Goal: Subscribe to service/newsletter

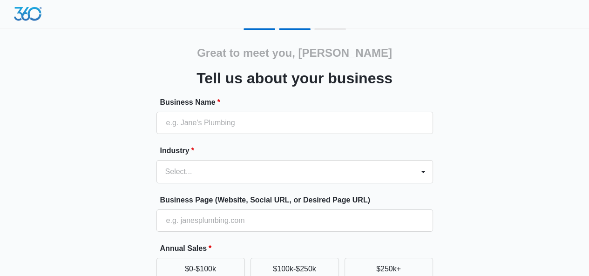
click at [72, 168] on div "Great to meet you, [PERSON_NAME] us about your business Business Name * Industr…" at bounding box center [294, 216] width 558 height 377
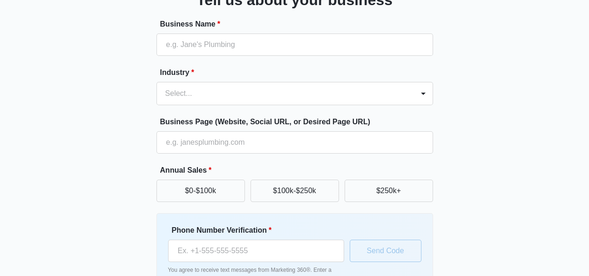
scroll to position [141, 0]
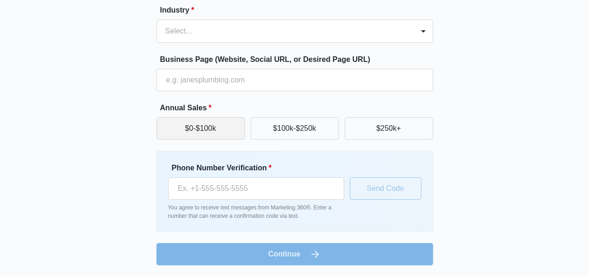
click at [220, 133] on button "$0-$100k" at bounding box center [200, 128] width 88 height 22
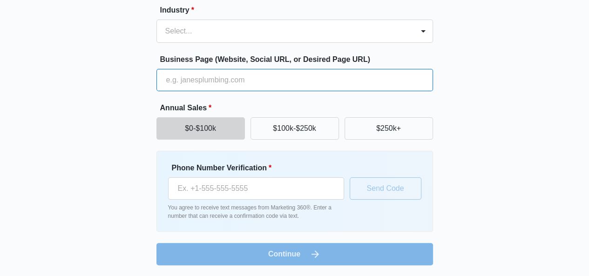
click at [180, 83] on input "Business Page (Website, Social URL, or Desired Page URL)" at bounding box center [294, 80] width 276 height 22
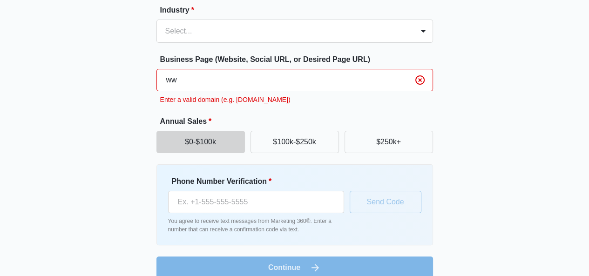
type input "w"
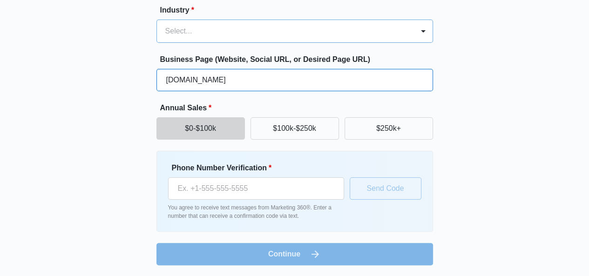
type input "shantelandbrambleco.com"
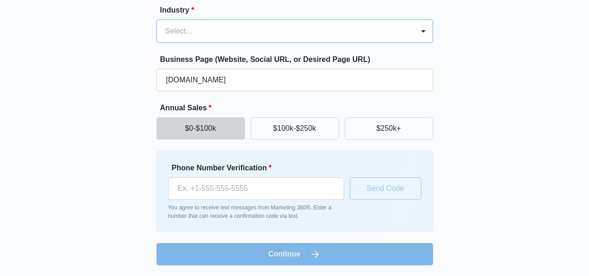
click at [218, 20] on div "Select..." at bounding box center [285, 31] width 257 height 22
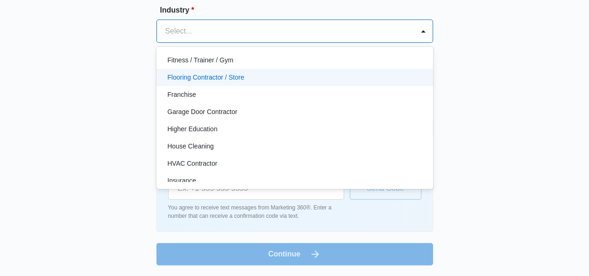
scroll to position [301, 0]
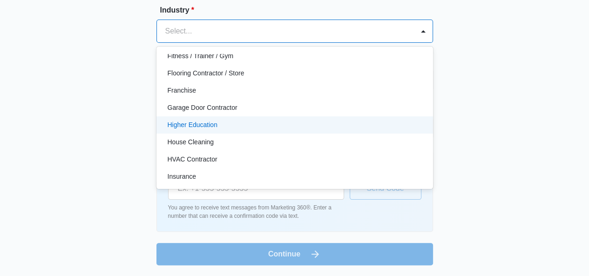
click at [209, 125] on p "Higher Education" at bounding box center [192, 125] width 50 height 10
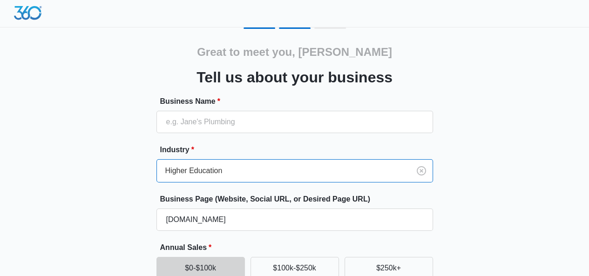
scroll to position [0, 0]
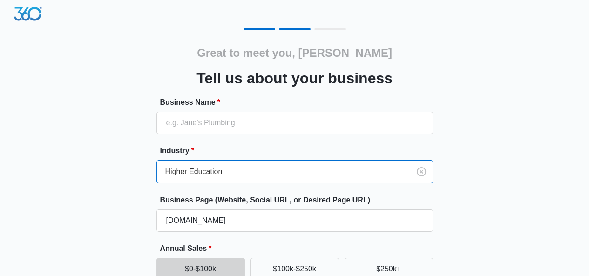
click at [202, 142] on form "Business Name * Industry * option Higher Education, selected. Higher Education …" at bounding box center [294, 251] width 276 height 309
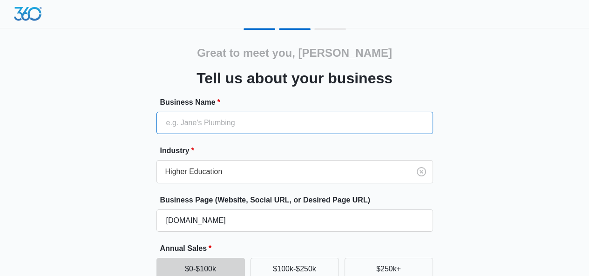
click at [196, 123] on input "Business Name *" at bounding box center [294, 123] width 276 height 22
click at [251, 120] on input "Shantel and bramble Health" at bounding box center [294, 123] width 276 height 22
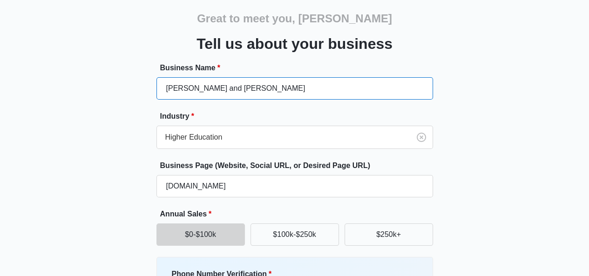
scroll to position [47, 0]
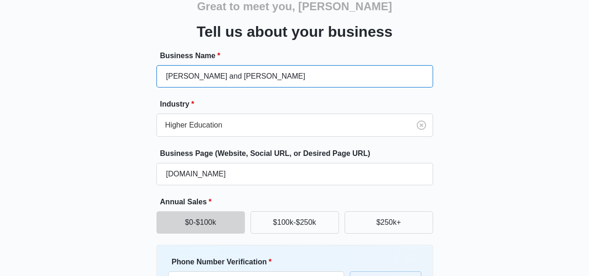
type input "[PERSON_NAME] and [PERSON_NAME]"
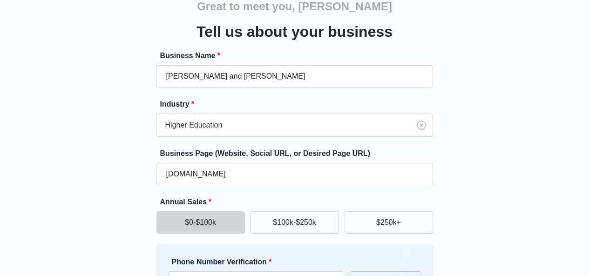
click at [65, 182] on div "Great to meet you, Shantel Tell us about your business Business Name * Shantel …" at bounding box center [294, 170] width 558 height 377
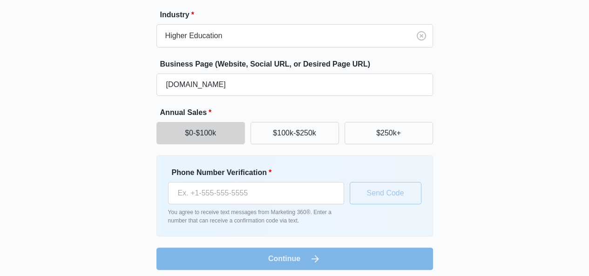
scroll to position [140, 0]
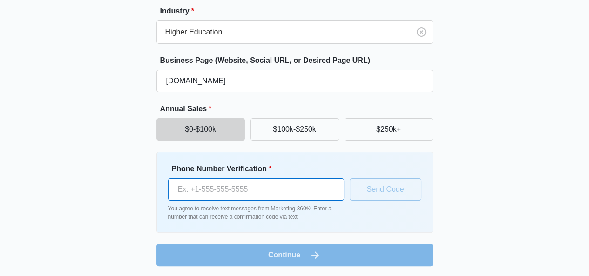
click at [302, 192] on input "Phone Number Verification *" at bounding box center [256, 189] width 176 height 22
type input "(925) 389-9003"
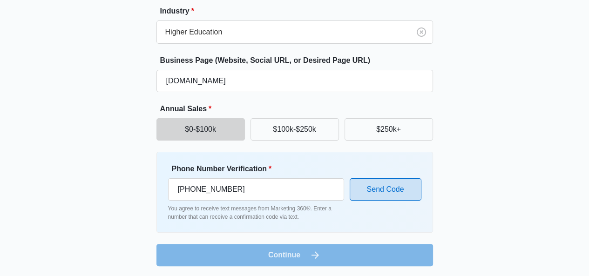
click at [360, 192] on button "Send Code" at bounding box center [385, 189] width 72 height 22
drag, startPoint x: 301, startPoint y: 127, endPoint x: 324, endPoint y: 233, distance: 108.5
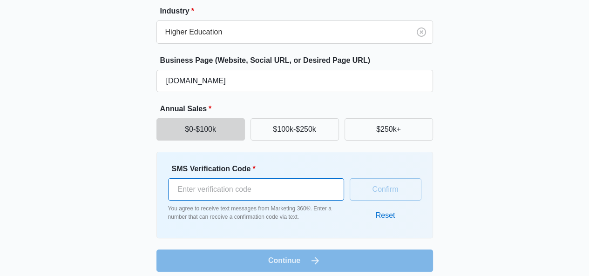
click at [282, 187] on input "SMS Verification Code *" at bounding box center [256, 189] width 176 height 22
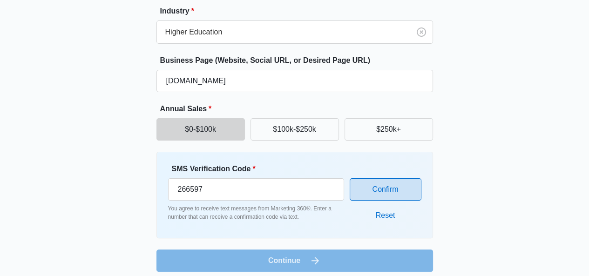
click at [369, 189] on button "Confirm" at bounding box center [385, 189] width 72 height 22
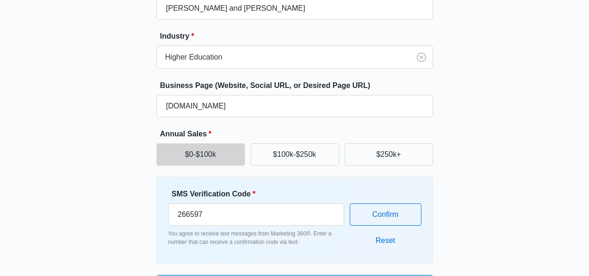
scroll to position [165, 0]
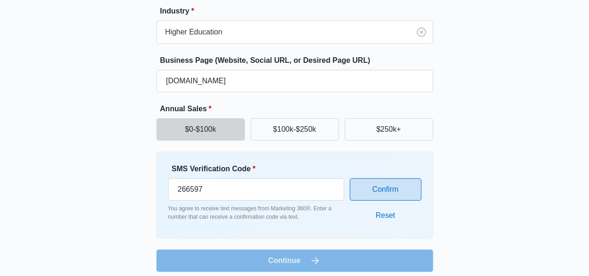
click at [381, 187] on button "Confirm" at bounding box center [385, 189] width 72 height 22
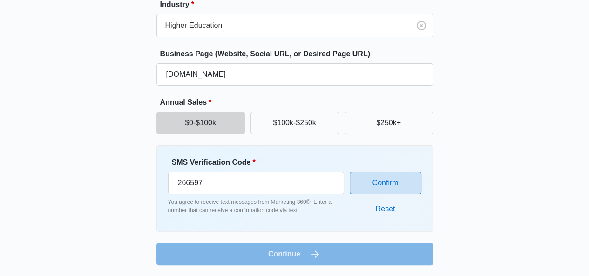
click at [360, 187] on button "Confirm" at bounding box center [385, 183] width 72 height 22
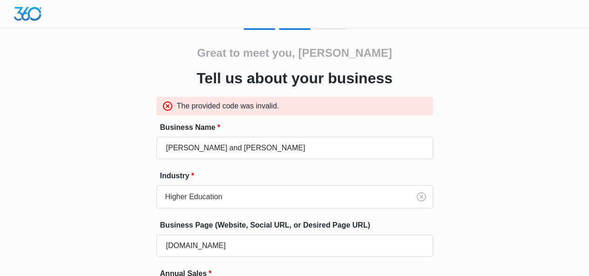
scroll to position [139, 0]
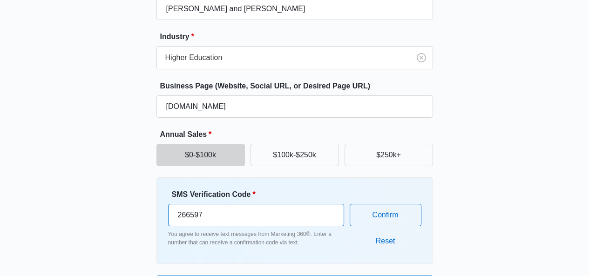
click at [279, 217] on input "266597" at bounding box center [256, 215] width 176 height 22
type input "266957"
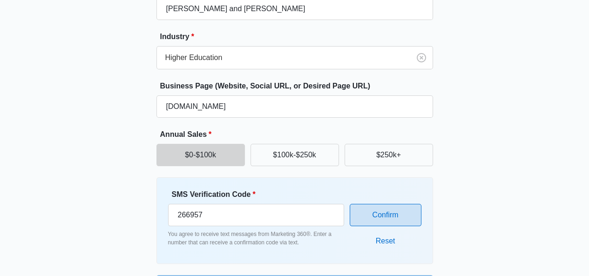
click at [379, 216] on button "Confirm" at bounding box center [385, 215] width 72 height 22
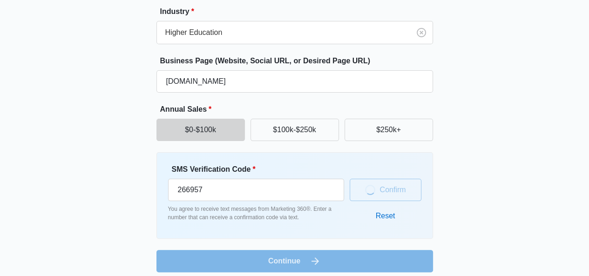
scroll to position [114, 0]
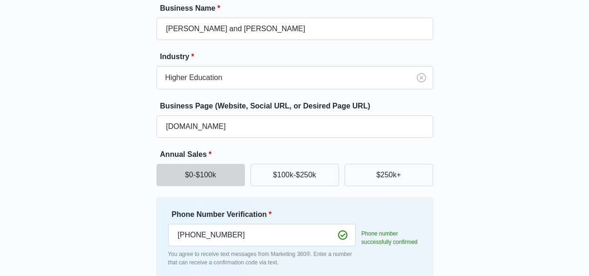
click at [218, 258] on p "You agree to receive text messages from Marketing 360®. Enter a number that can…" at bounding box center [261, 258] width 187 height 17
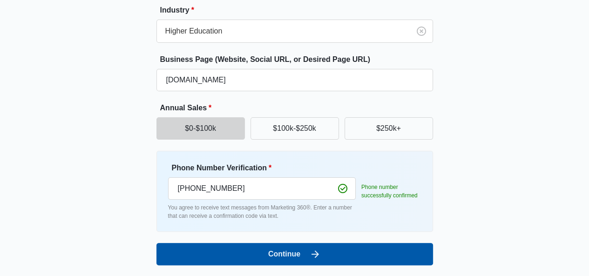
click at [218, 258] on button "Continue" at bounding box center [294, 254] width 276 height 22
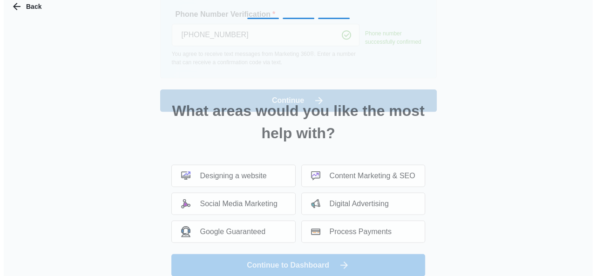
scroll to position [0, 0]
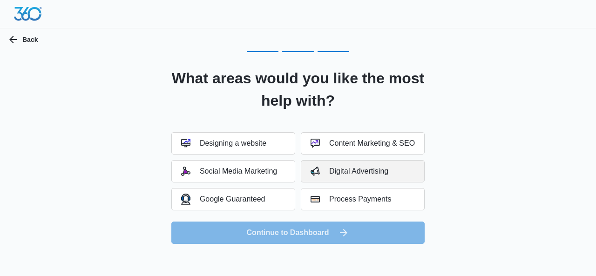
click at [361, 177] on button "Digital Advertising" at bounding box center [363, 171] width 124 height 22
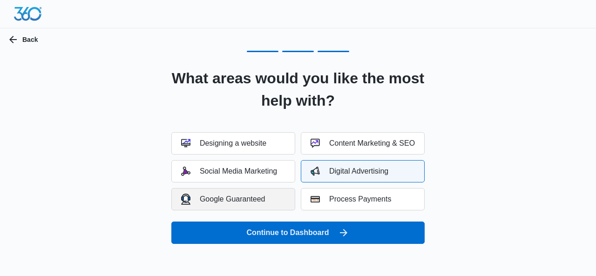
click at [257, 205] on button "Google Guaranteed" at bounding box center [233, 199] width 124 height 22
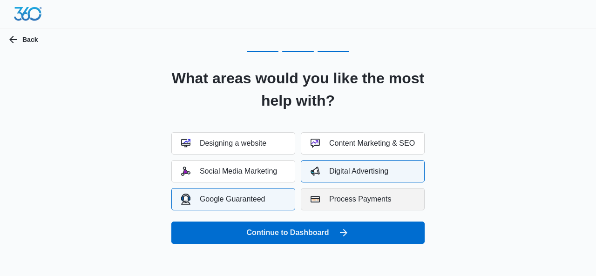
click at [341, 197] on div "Process Payments" at bounding box center [350, 198] width 80 height 9
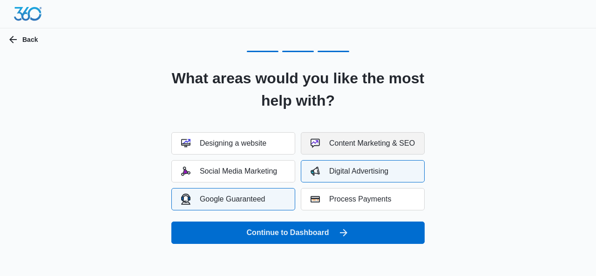
click at [337, 145] on div "Content Marketing & SEO" at bounding box center [362, 143] width 104 height 9
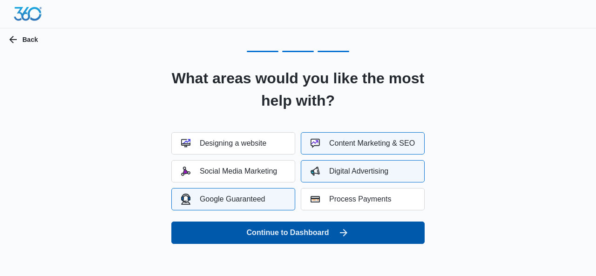
click at [322, 241] on button "Continue to Dashboard" at bounding box center [297, 232] width 253 height 22
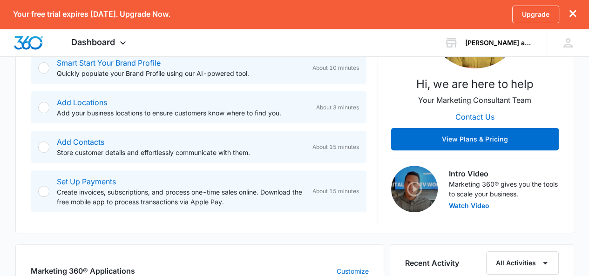
scroll to position [208, 0]
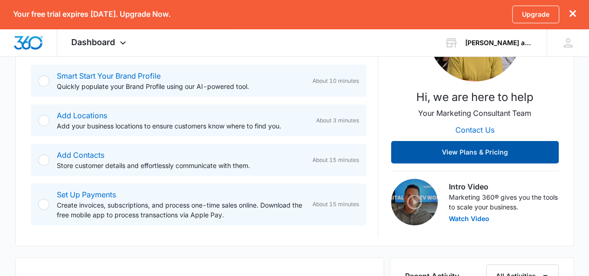
click at [453, 144] on button "View Plans & Pricing" at bounding box center [474, 152] width 167 height 22
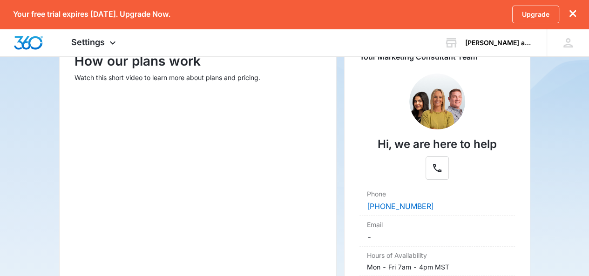
scroll to position [141, 0]
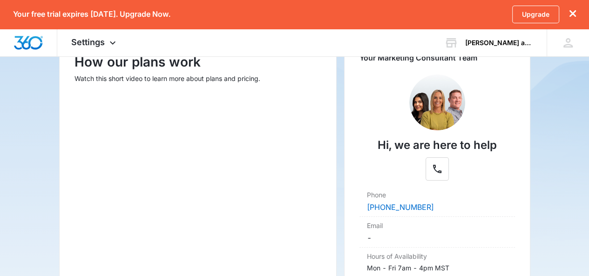
drag, startPoint x: 74, startPoint y: 231, endPoint x: 116, endPoint y: 254, distance: 47.7
click at [116, 254] on div "How our plans work Watch this short video to learn more about plans and pricing." at bounding box center [197, 175] width 277 height 289
drag, startPoint x: 117, startPoint y: 222, endPoint x: 130, endPoint y: 248, distance: 29.3
click at [130, 248] on div "How our plans work Watch this short video to learn more about plans and pricing." at bounding box center [197, 175] width 277 height 289
drag, startPoint x: 242, startPoint y: 244, endPoint x: 526, endPoint y: 166, distance: 293.8
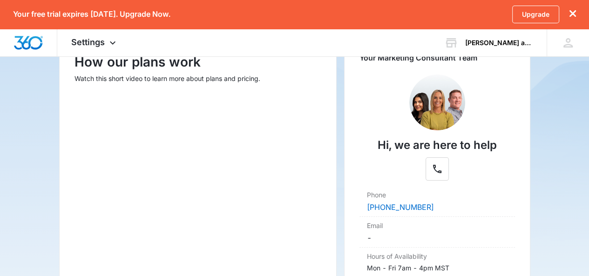
click at [526, 166] on div "Your Marketing Consultant Team Hi, we are here to help Phone [PHONE_NUMBER] Ema…" at bounding box center [437, 175] width 186 height 289
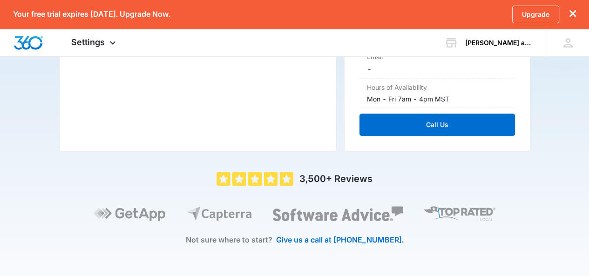
scroll to position [171, 0]
